Goal: Task Accomplishment & Management: Complete application form

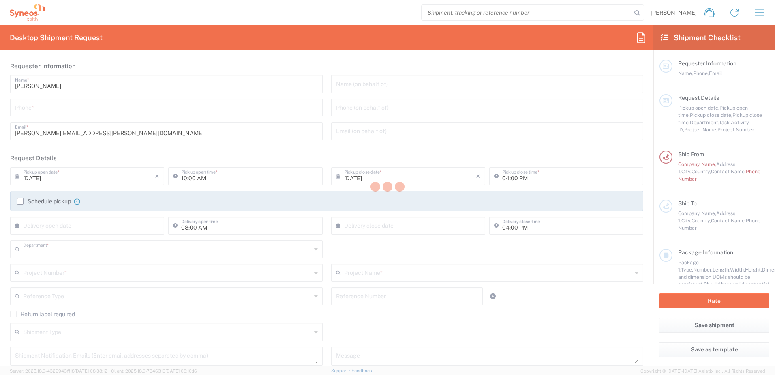
type input "3229"
type input "Syneos Health d.o.o. [GEOGRAPHIC_DATA]-[GEOGRAPHIC_DATA]"
type input "[GEOGRAPHIC_DATA]"
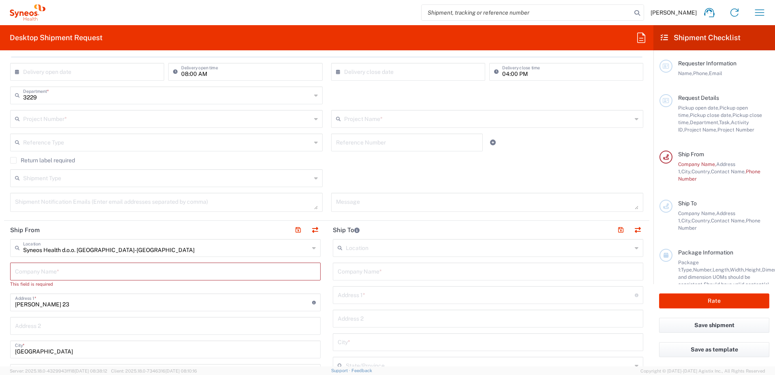
scroll to position [162, 0]
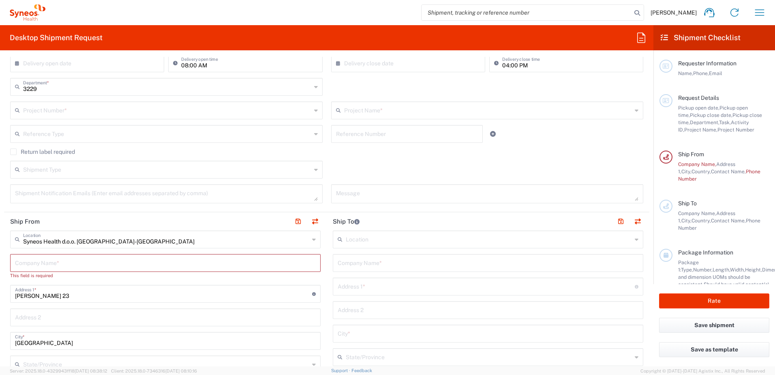
click at [26, 261] on input "text" at bounding box center [165, 262] width 301 height 14
type input "S"
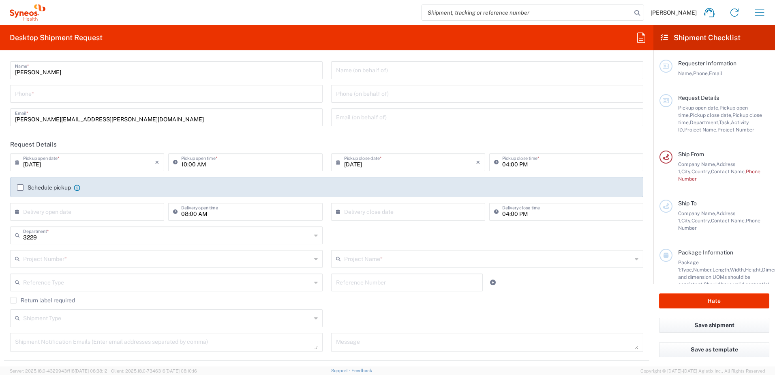
scroll to position [0, 0]
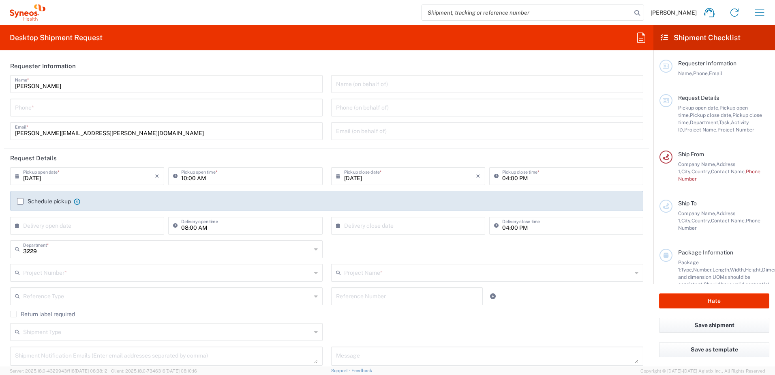
type input "Syneos Health"
click at [21, 201] on label "Schedule pickup" at bounding box center [44, 201] width 54 height 6
click at [20, 201] on input "Schedule pickup" at bounding box center [20, 201] width 0 height 0
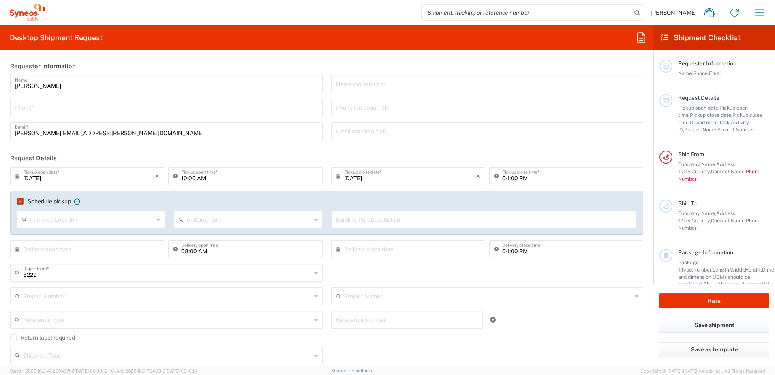
drag, startPoint x: 27, startPoint y: 106, endPoint x: 38, endPoint y: 110, distance: 11.5
click at [27, 106] on input "tel" at bounding box center [166, 107] width 303 height 14
type input "062605145"
click at [73, 220] on input "text" at bounding box center [92, 219] width 124 height 14
click at [29, 235] on span "Front" at bounding box center [91, 237] width 146 height 13
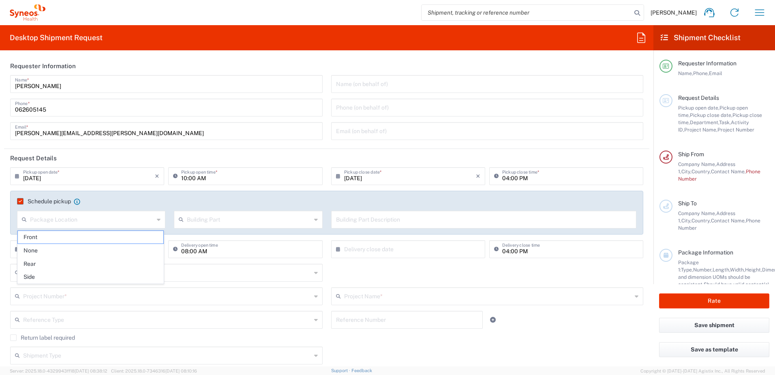
type input "Front"
click at [226, 217] on input "text" at bounding box center [249, 219] width 124 height 14
click at [198, 247] on span "Building" at bounding box center [246, 250] width 146 height 13
type input "Building"
click at [364, 218] on input "text" at bounding box center [484, 219] width 296 height 14
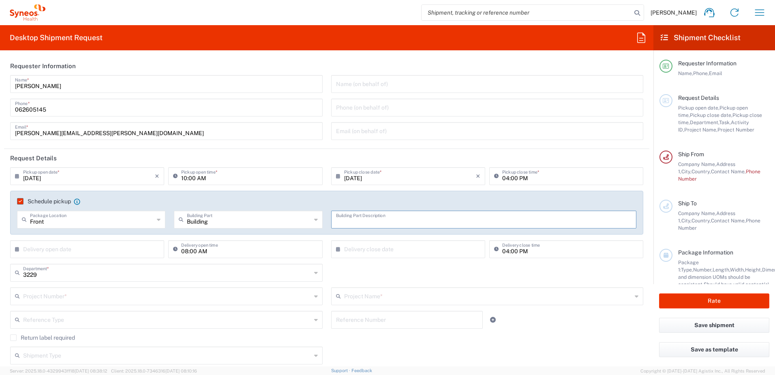
click at [58, 250] on input "text" at bounding box center [89, 248] width 132 height 14
click at [66, 287] on span "1" at bounding box center [65, 287] width 12 height 11
type input "[DATE]"
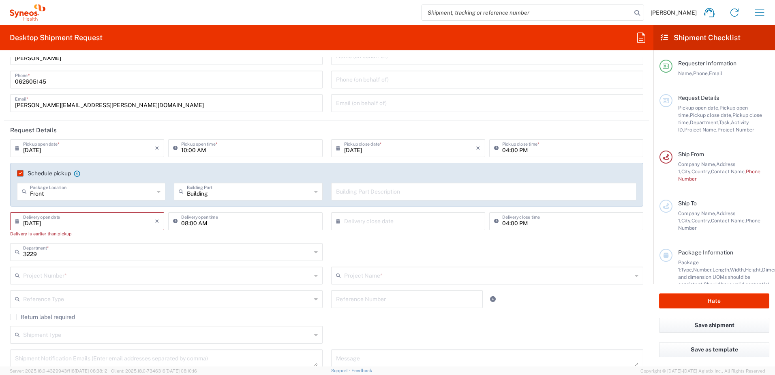
scroll to position [41, 0]
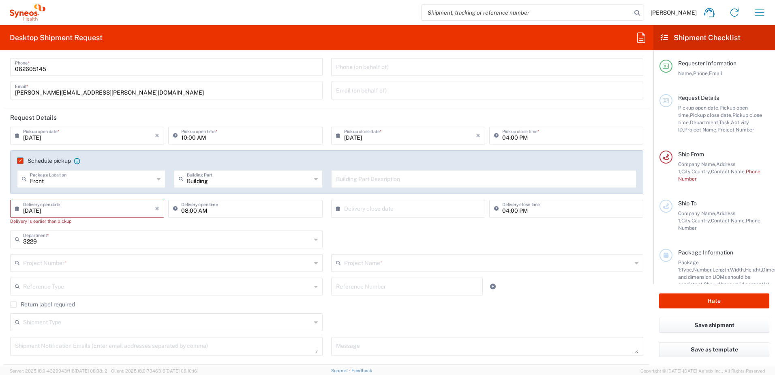
click at [37, 265] on input "text" at bounding box center [167, 262] width 288 height 14
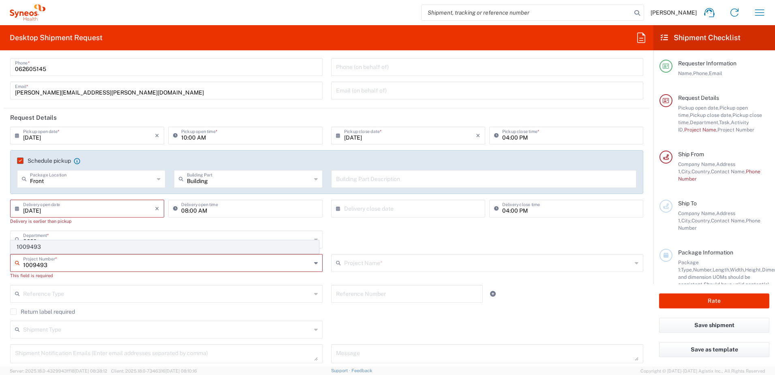
type input "1009493"
click at [28, 247] on span "1009493" at bounding box center [165, 246] width 308 height 13
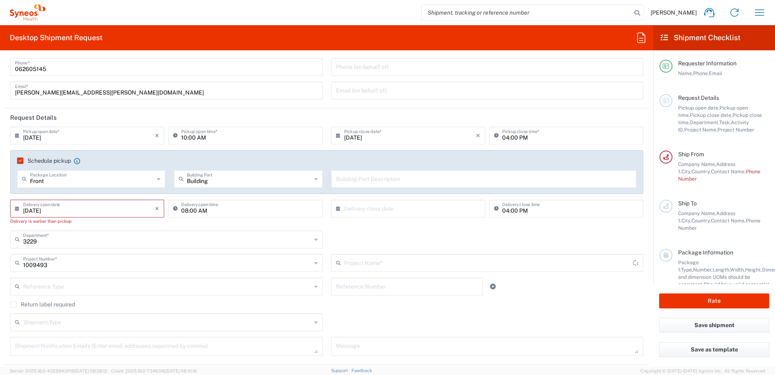
type input "Otsuka 1009493"
click at [52, 286] on input "text" at bounding box center [167, 285] width 288 height 14
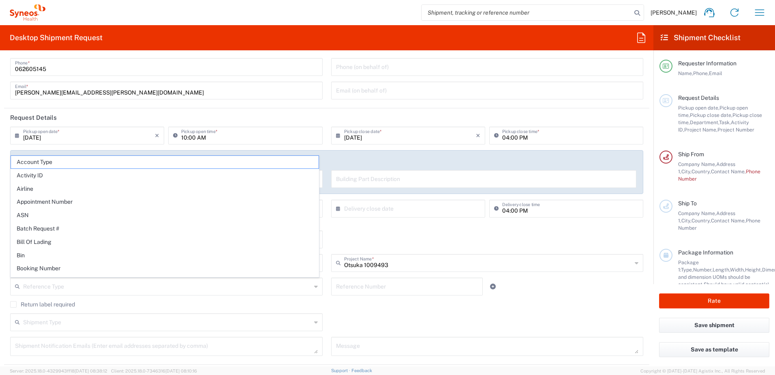
click at [152, 304] on agx-checkbox-control "Return label required" at bounding box center [326, 304] width 633 height 6
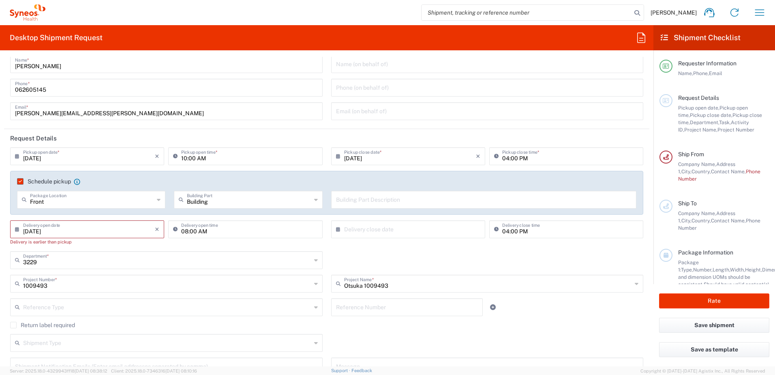
scroll to position [0, 0]
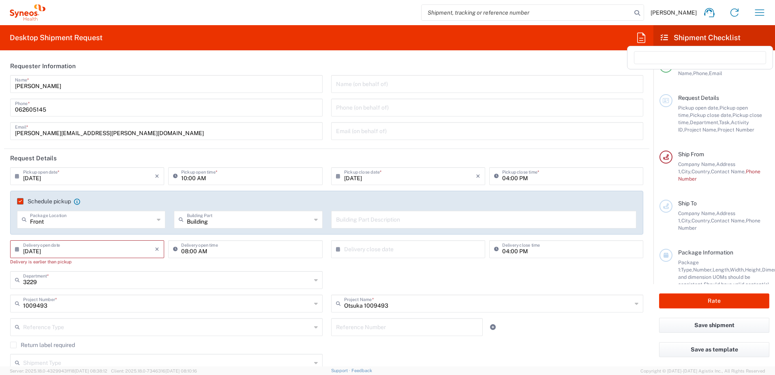
click at [641, 38] on icon at bounding box center [641, 37] width 8 height 10
click at [88, 62] on header "Requester Information" at bounding box center [326, 66] width 645 height 18
click at [702, 73] on span "Phone," at bounding box center [701, 73] width 16 height 6
click at [666, 68] on icon at bounding box center [666, 66] width 6 height 6
click at [673, 13] on span "[PERSON_NAME]" at bounding box center [674, 12] width 46 height 7
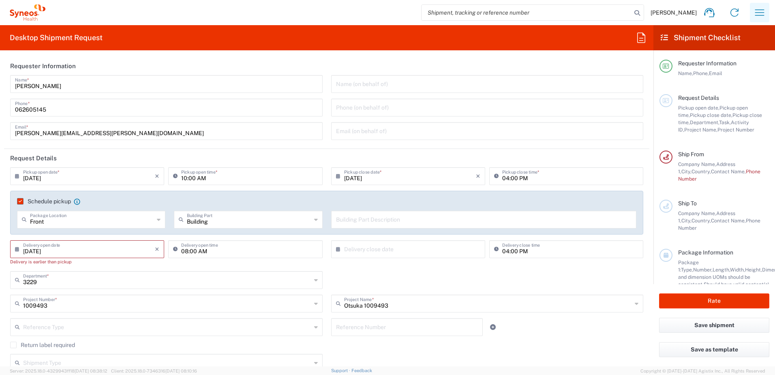
click at [760, 13] on icon "button" at bounding box center [759, 12] width 9 height 6
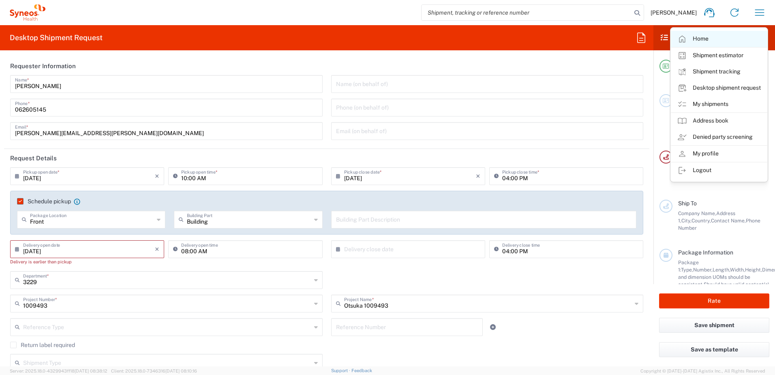
click at [697, 39] on link "Home" at bounding box center [719, 39] width 96 height 16
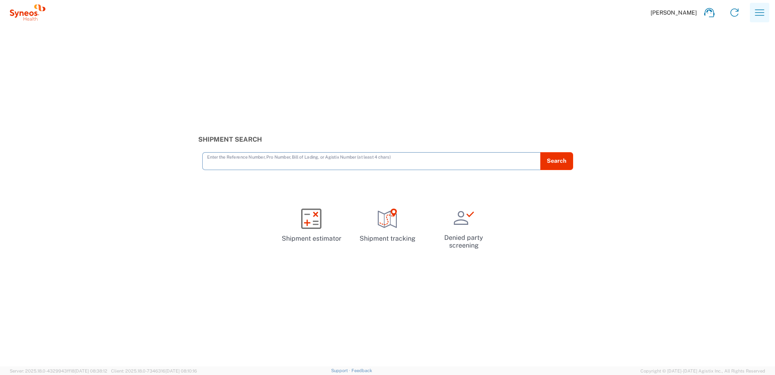
click at [762, 10] on icon "button" at bounding box center [759, 12] width 9 height 6
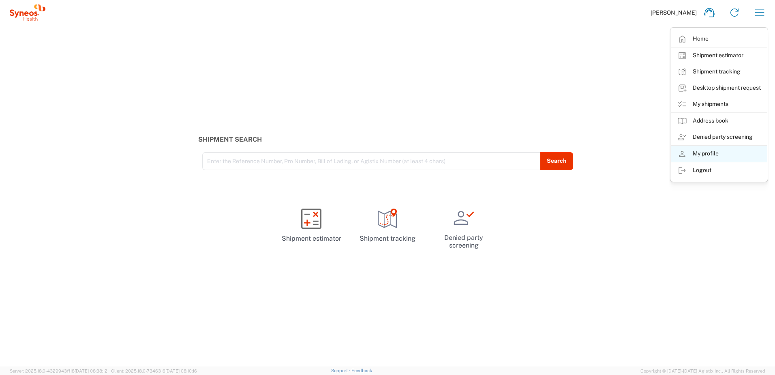
click at [708, 154] on link "My profile" at bounding box center [719, 154] width 96 height 16
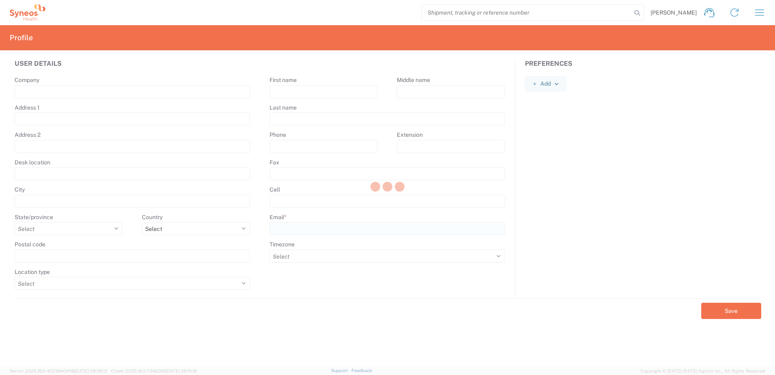
type input "[PERSON_NAME] 23"
type input "[GEOGRAPHIC_DATA]"
select select
select select "RS"
type input "11060"
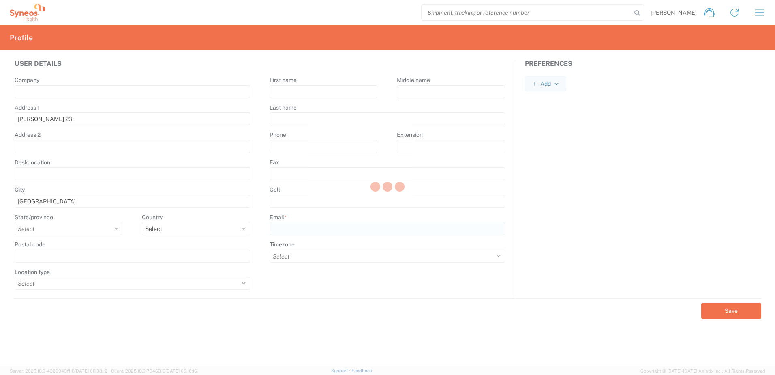
select select
type input "[PERSON_NAME]"
type input "Grujic"
type input "[PERSON_NAME][EMAIL_ADDRESS][PERSON_NAME][DOMAIN_NAME]"
select select
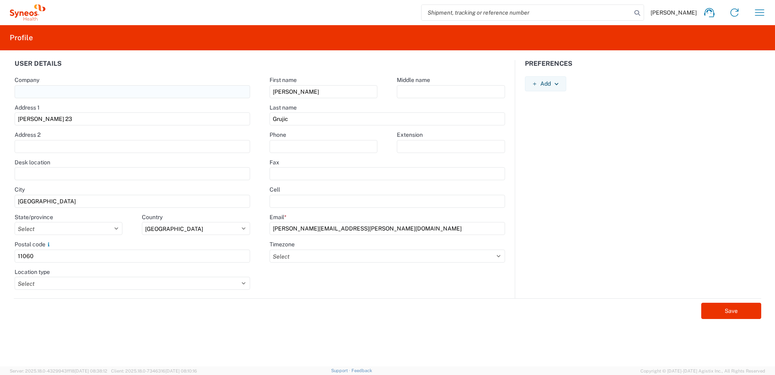
click at [37, 90] on input "text" at bounding box center [133, 91] width 236 height 13
type input "Syneos Health"
select select "AT"
type input "062605145"
click at [171, 225] on select "Select [GEOGRAPHIC_DATA] [GEOGRAPHIC_DATA] [GEOGRAPHIC_DATA] [GEOGRAPHIC_DATA] …" at bounding box center [196, 228] width 108 height 13
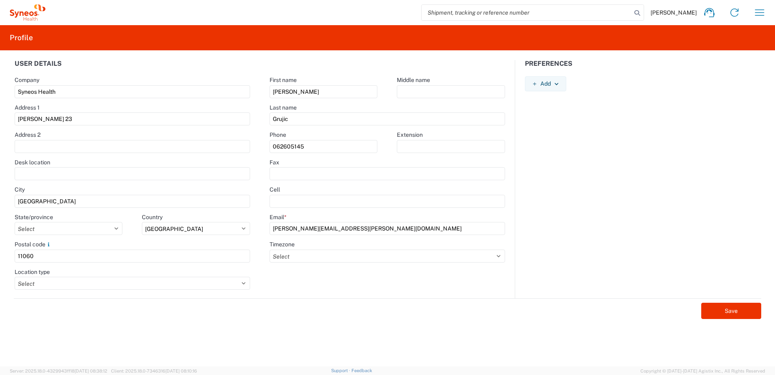
select select "RS"
click at [142, 222] on select "Select [GEOGRAPHIC_DATA] [GEOGRAPHIC_DATA] [GEOGRAPHIC_DATA] [GEOGRAPHIC_DATA] …" at bounding box center [196, 228] width 108 height 13
click at [117, 226] on select "Select Autonomna [GEOGRAPHIC_DATA] [GEOGRAPHIC_DATA] Central [GEOGRAPHIC_DATA]" at bounding box center [69, 228] width 108 height 13
select select "SE"
click at [15, 222] on select "Select Autonomna [GEOGRAPHIC_DATA] [GEOGRAPHIC_DATA] Central [GEOGRAPHIC_DATA]" at bounding box center [69, 228] width 108 height 13
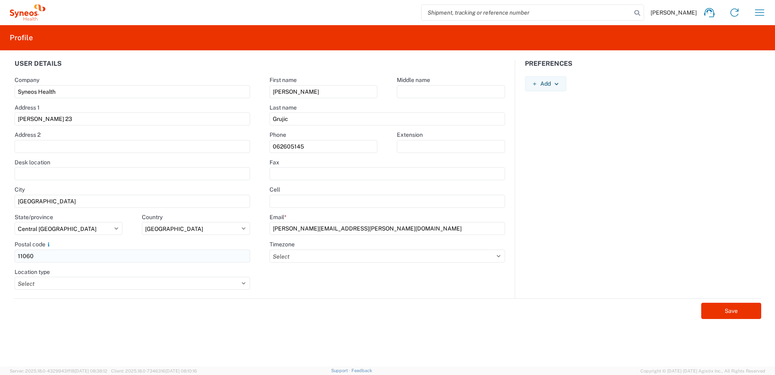
click at [29, 255] on input "11060" at bounding box center [133, 255] width 236 height 13
click at [326, 251] on select "Select ACT AET AGT ART AST [GEOGRAPHIC_DATA]/[GEOGRAPHIC_DATA] [GEOGRAPHIC_DATA…" at bounding box center [387, 255] width 235 height 13
click at [248, 257] on input "11060" at bounding box center [133, 255] width 236 height 13
click at [260, 266] on agx-form-control-wrapper-v2 "Timezone Select ACT AET AGT ART AST [GEOGRAPHIC_DATA]/[GEOGRAPHIC_DATA] [GEOGRA…" at bounding box center [387, 254] width 255 height 28
click at [302, 253] on select "Select ACT AET AGT ART AST [GEOGRAPHIC_DATA]/[GEOGRAPHIC_DATA] [GEOGRAPHIC_DATA…" at bounding box center [387, 255] width 235 height 13
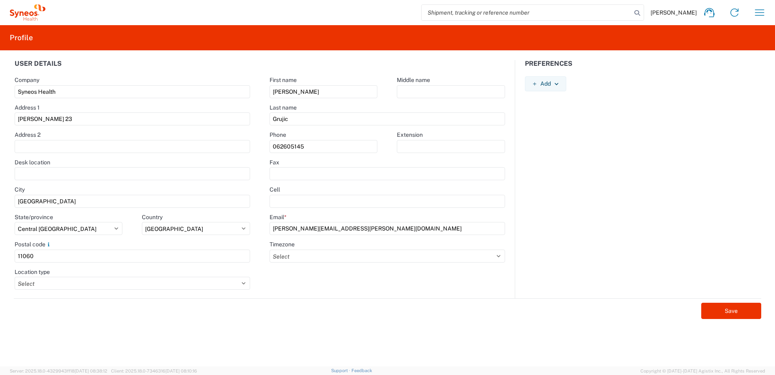
select select "Europe/[GEOGRAPHIC_DATA]"
click at [270, 249] on select "Select ACT AET AGT ART AST [GEOGRAPHIC_DATA]/[GEOGRAPHIC_DATA] [GEOGRAPHIC_DATA…" at bounding box center [387, 255] width 235 height 13
click at [78, 173] on input "text" at bounding box center [133, 173] width 236 height 13
click at [301, 287] on div "First name [PERSON_NAME] Middle name Last name [PERSON_NAME] Phone 062605145 Ex…" at bounding box center [387, 179] width 255 height 238
click at [731, 309] on button "Save" at bounding box center [731, 310] width 60 height 16
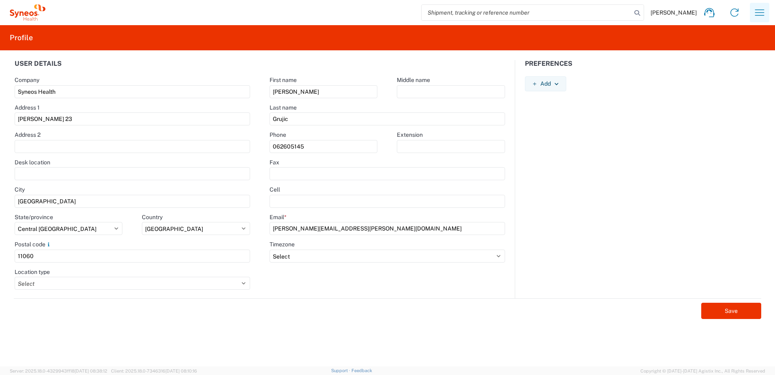
click at [759, 14] on icon "button" at bounding box center [759, 12] width 13 height 13
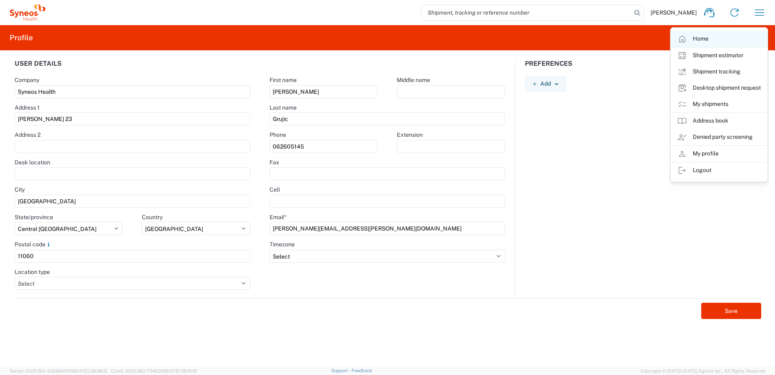
click at [696, 38] on link "Home" at bounding box center [719, 39] width 96 height 16
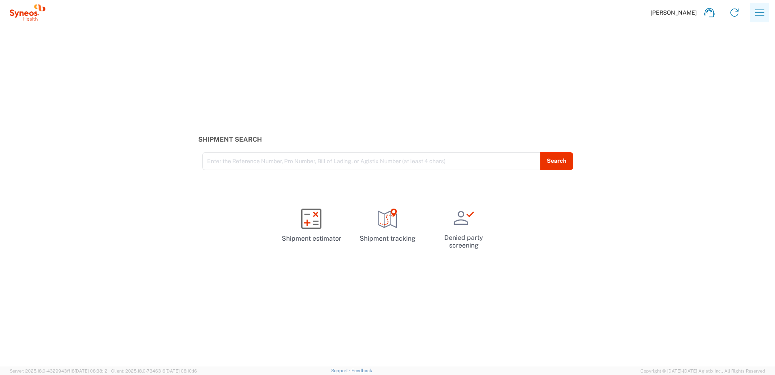
click at [758, 13] on icon "button" at bounding box center [759, 12] width 9 height 6
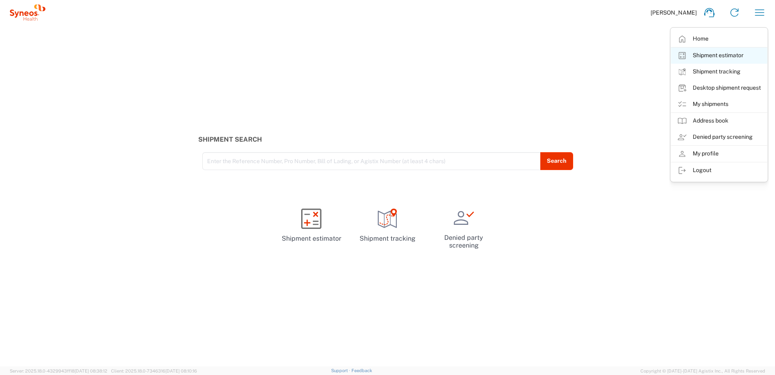
click at [712, 56] on link "Shipment estimator" at bounding box center [719, 55] width 96 height 16
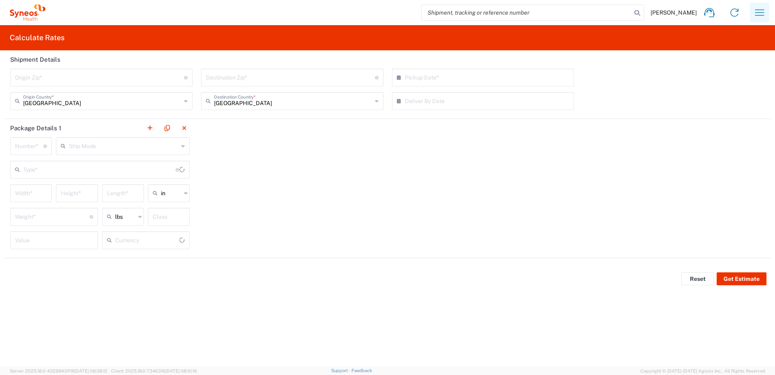
type input "US Dollar"
click at [758, 15] on icon "button" at bounding box center [759, 12] width 13 height 13
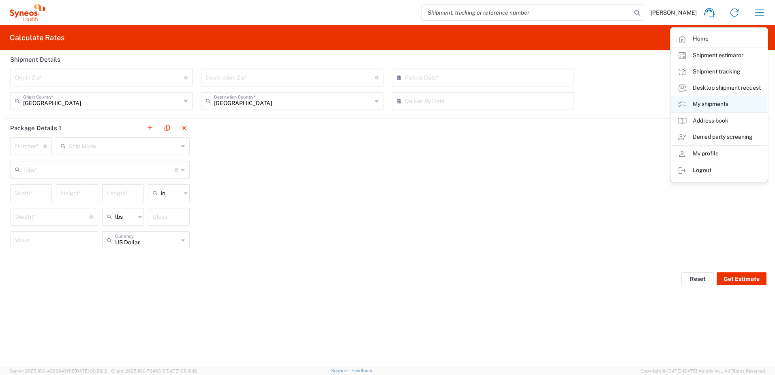
click at [713, 102] on link "My shipments" at bounding box center [719, 104] width 96 height 16
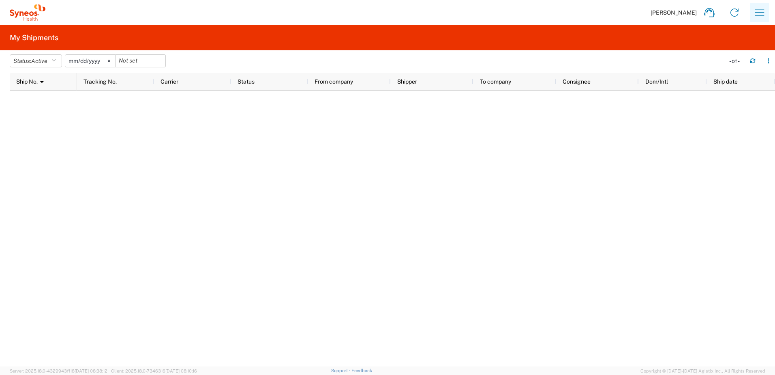
click at [760, 13] on icon "button" at bounding box center [759, 12] width 9 height 6
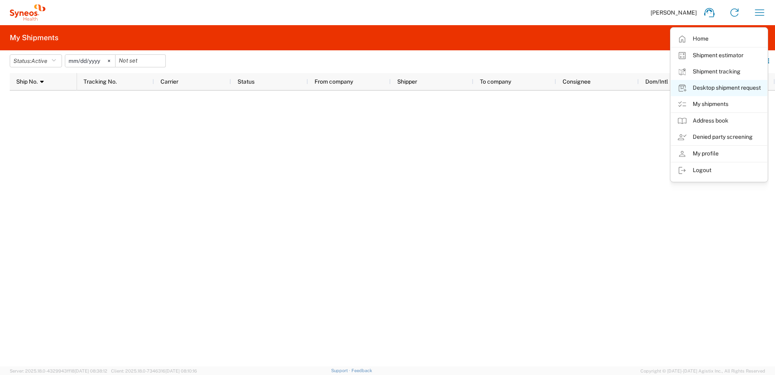
click at [714, 88] on link "Desktop shipment request" at bounding box center [719, 88] width 96 height 16
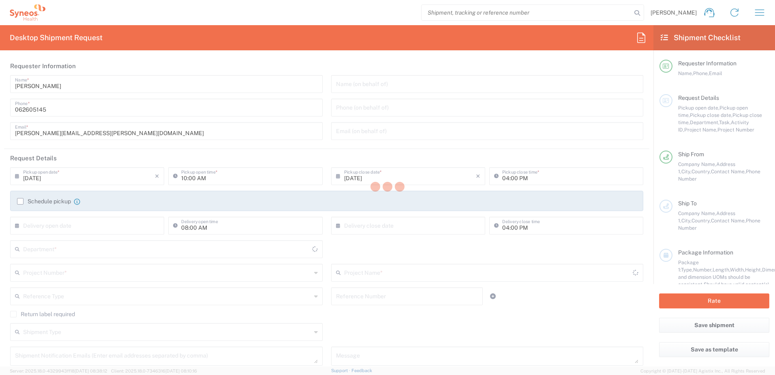
type input "3229"
type input "Central [GEOGRAPHIC_DATA]"
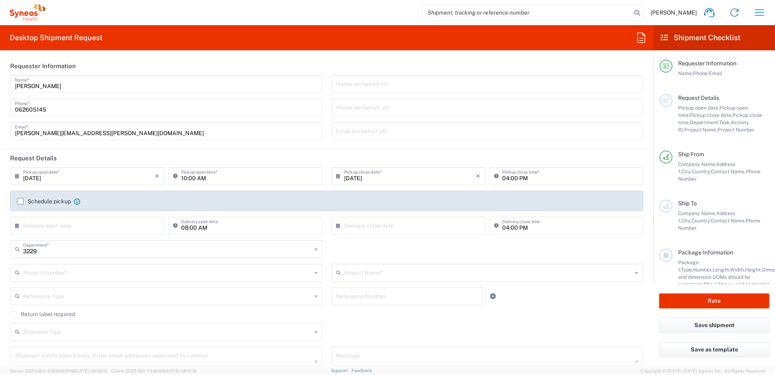
click at [20, 201] on label "Schedule pickup" at bounding box center [44, 201] width 54 height 6
click at [20, 201] on input "Schedule pickup" at bounding box center [20, 201] width 0 height 0
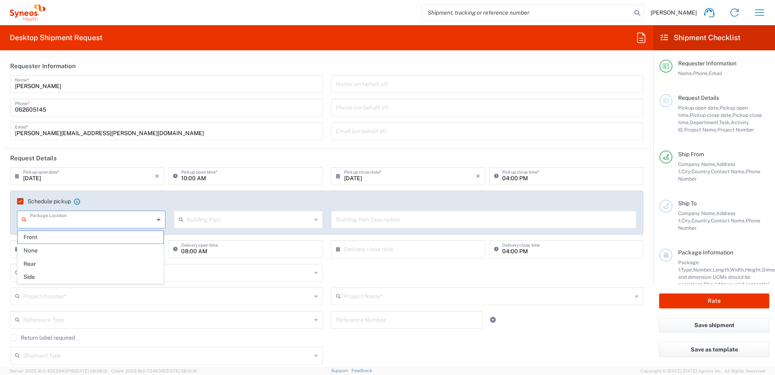
click at [53, 220] on input "text" at bounding box center [92, 219] width 124 height 14
click at [49, 239] on span "Front" at bounding box center [91, 237] width 146 height 13
type input "Front"
click at [205, 218] on input "text" at bounding box center [249, 219] width 124 height 14
click at [190, 276] on span "Floor" at bounding box center [246, 276] width 146 height 13
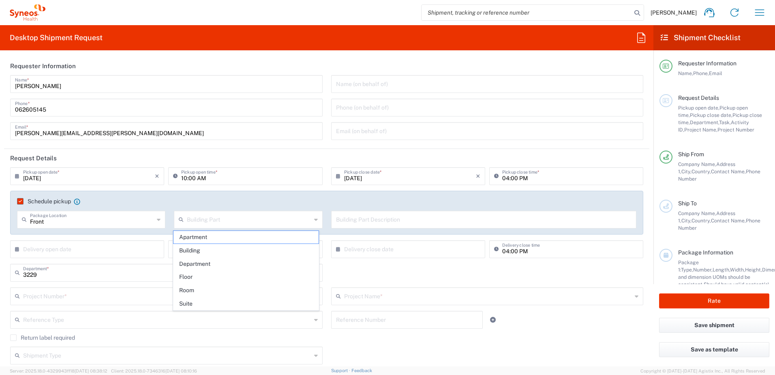
type input "Floor"
click at [378, 219] on input "text" at bounding box center [484, 219] width 296 height 14
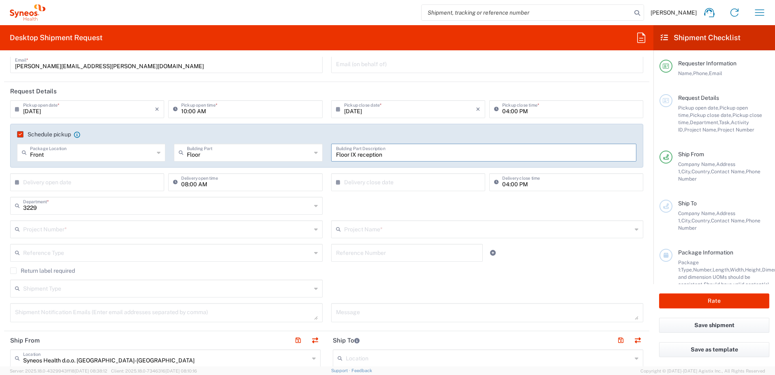
scroll to position [81, 0]
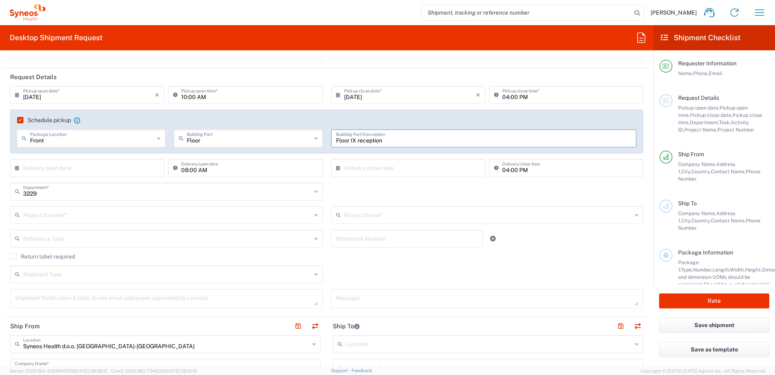
type input "Floor IX reception"
click at [36, 212] on input "text" at bounding box center [167, 214] width 288 height 14
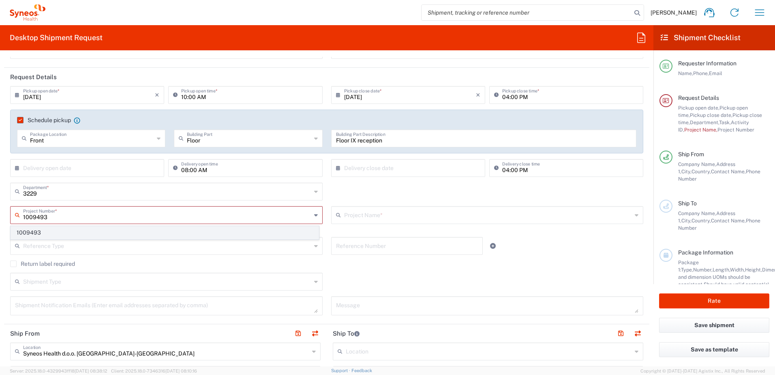
type input "1009493"
click at [34, 231] on span "1009493" at bounding box center [165, 232] width 308 height 13
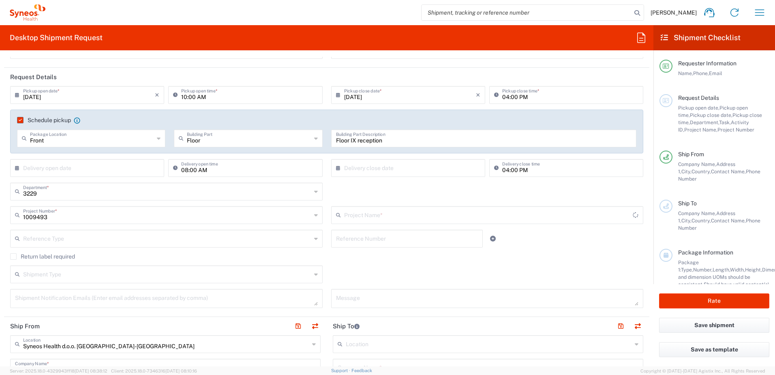
type input "Otsuka 1009493"
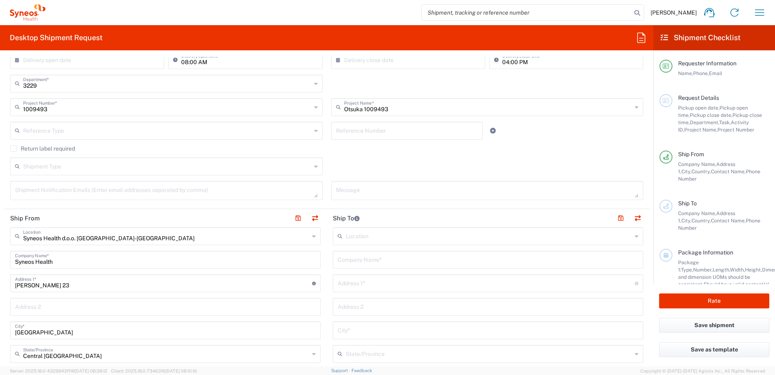
scroll to position [203, 0]
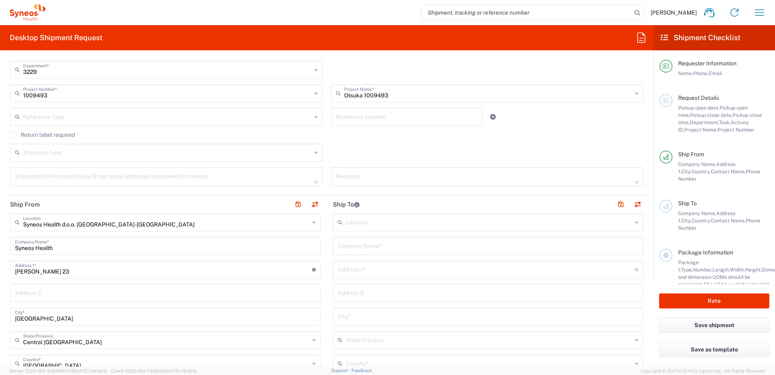
click at [360, 223] on input "text" at bounding box center [489, 221] width 286 height 14
click at [635, 223] on icon at bounding box center [637, 222] width 4 height 13
click at [635, 222] on icon at bounding box center [637, 222] width 4 height 13
click at [387, 226] on input "institute" at bounding box center [489, 221] width 286 height 14
type input "i"
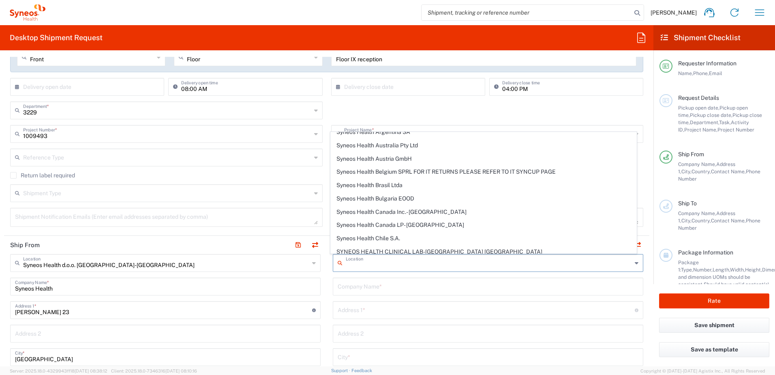
scroll to position [0, 0]
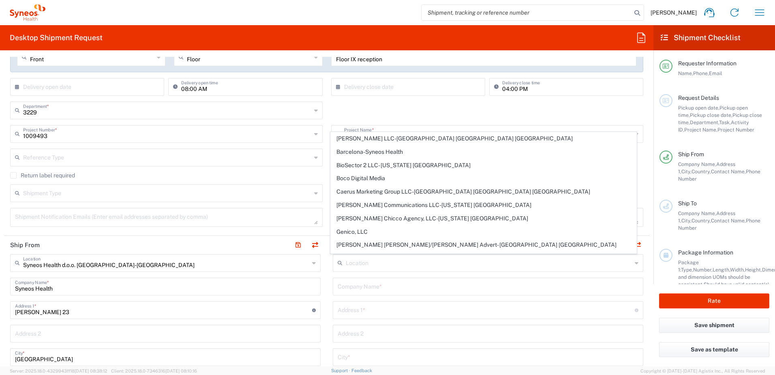
click at [242, 244] on header "Ship From" at bounding box center [165, 244] width 323 height 18
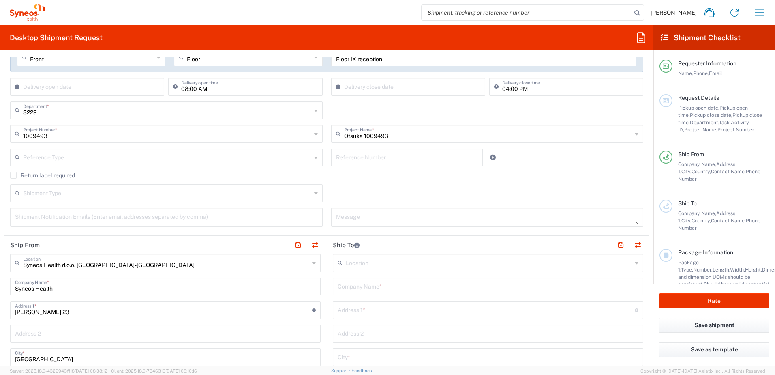
drag, startPoint x: 353, startPoint y: 264, endPoint x: 357, endPoint y: 261, distance: 5.5
click at [353, 264] on input "text" at bounding box center [489, 262] width 286 height 14
type input "u"
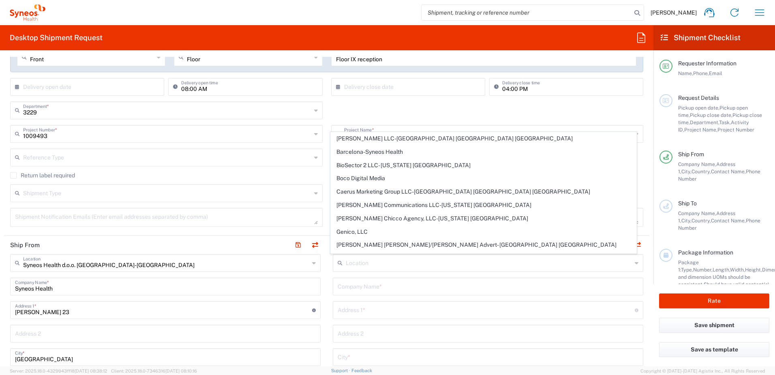
drag, startPoint x: 419, startPoint y: 111, endPoint x: 417, endPoint y: 117, distance: 6.2
click at [419, 111] on div "3229 Department * 3229 3000 3100 3109 3110 3111 3112 3125 3130 3135 3136 3150 3…" at bounding box center [327, 113] width 642 height 24
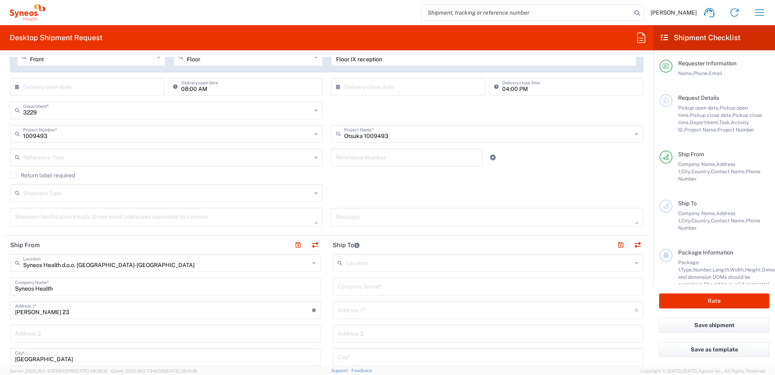
click at [338, 263] on icon at bounding box center [342, 262] width 8 height 13
type input "Institute"
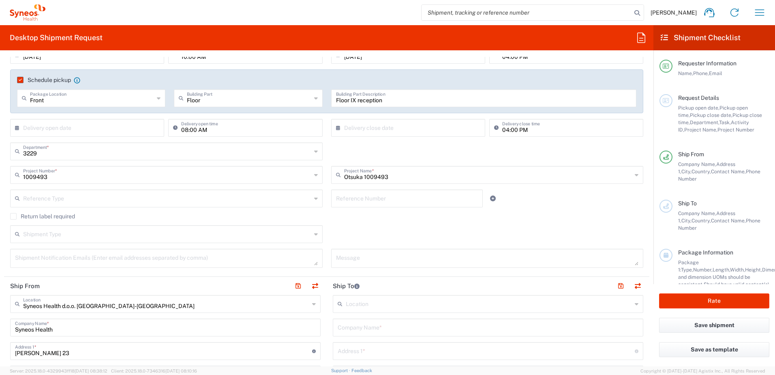
scroll to position [135, 0]
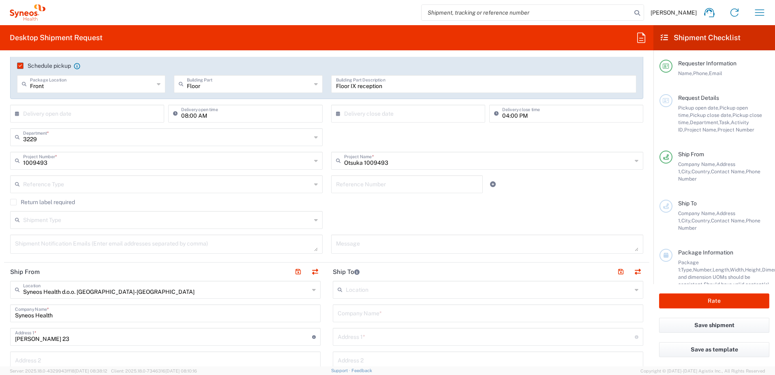
click at [353, 289] on input "text" at bounding box center [489, 289] width 286 height 14
click at [382, 292] on input "Institut" at bounding box center [489, 289] width 286 height 14
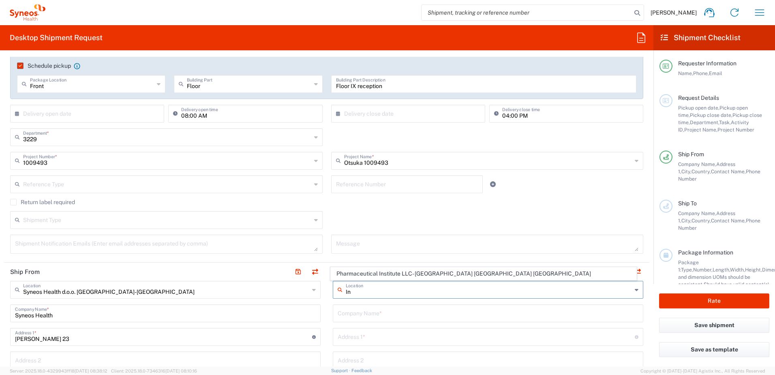
type input "I"
type input "U"
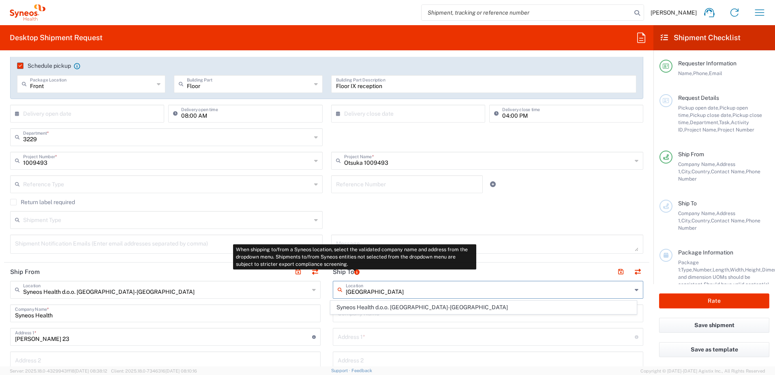
type input "[GEOGRAPHIC_DATA]"
click at [355, 273] on icon at bounding box center [356, 271] width 5 height 5
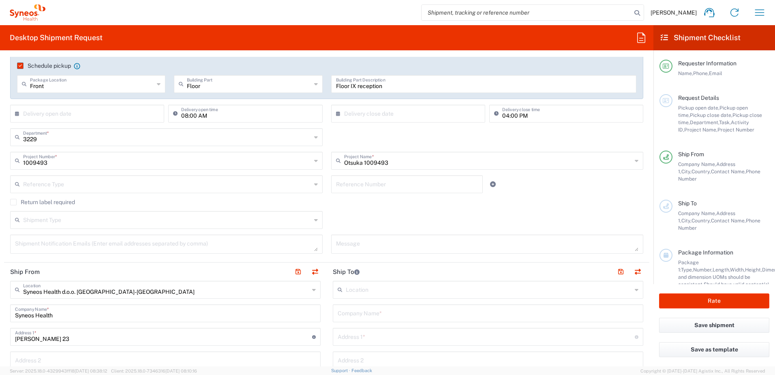
click at [635, 289] on icon at bounding box center [637, 289] width 4 height 13
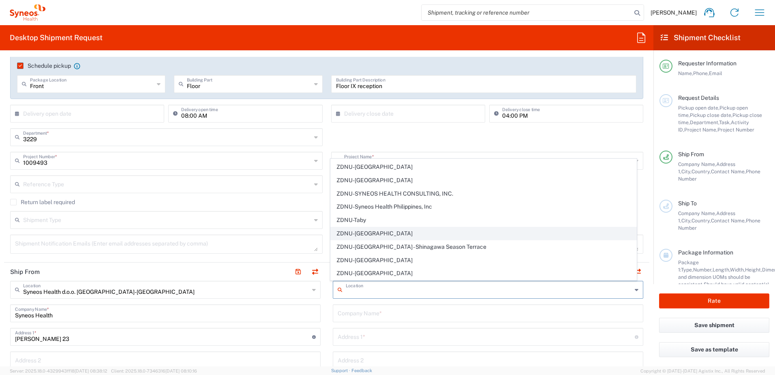
scroll to position [1779, 0]
